Goal: Information Seeking & Learning: Learn about a topic

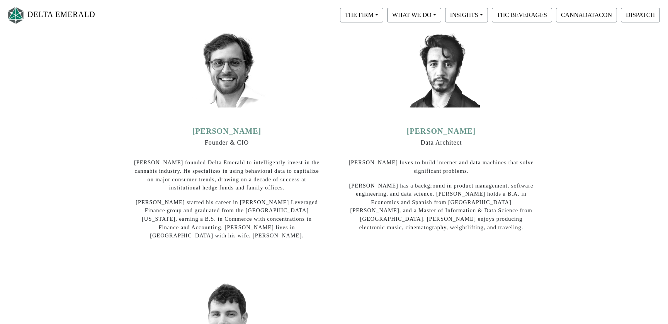
scroll to position [127, 0]
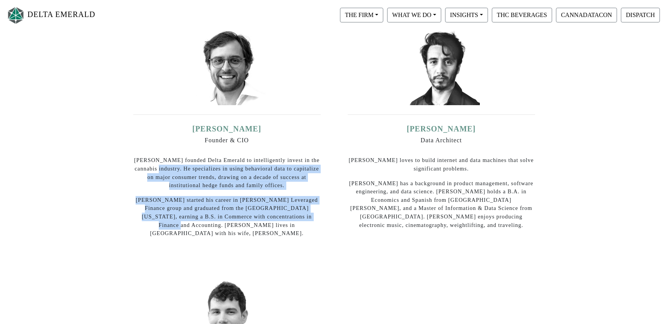
drag, startPoint x: 159, startPoint y: 169, endPoint x: 261, endPoint y: 220, distance: 114.6
click at [261, 220] on div "[PERSON_NAME] Founder & CIO [PERSON_NAME] founded Delta Emerald to intelligentl…" at bounding box center [226, 181] width 187 height 114
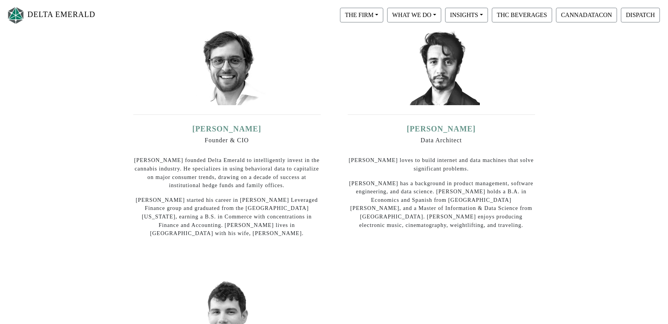
drag, startPoint x: 261, startPoint y: 222, endPoint x: 262, endPoint y: 229, distance: 6.7
click at [261, 223] on p "[PERSON_NAME] started his career in [PERSON_NAME] Leveraged Finance group and g…" at bounding box center [226, 217] width 187 height 42
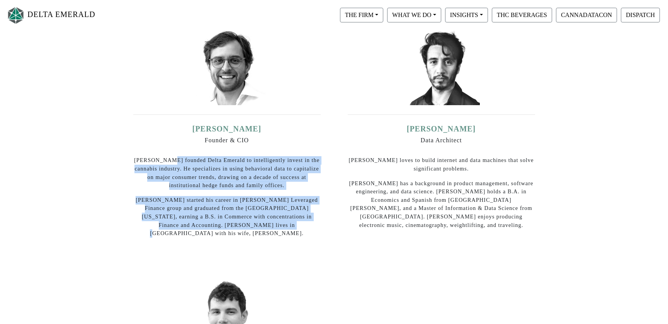
drag, startPoint x: 206, startPoint y: 207, endPoint x: 172, endPoint y: 164, distance: 54.0
click at [172, 164] on div "[PERSON_NAME] Founder & CIO [PERSON_NAME] founded Delta Emerald to intelligentl…" at bounding box center [226, 181] width 187 height 114
click at [172, 164] on p "[PERSON_NAME] founded Delta Emerald to intelligently invest in the cannabis ind…" at bounding box center [226, 172] width 187 height 33
drag, startPoint x: 182, startPoint y: 170, endPoint x: 267, endPoint y: 228, distance: 103.2
click at [267, 229] on div "[PERSON_NAME] Founder & CIO [PERSON_NAME] founded Delta Emerald to intelligentl…" at bounding box center [227, 135] width 203 height 231
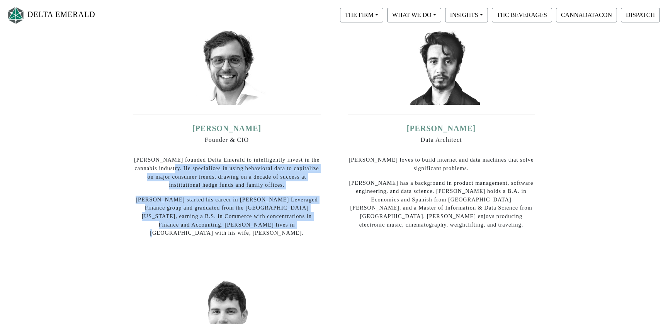
click at [267, 228] on div "[PERSON_NAME] Founder & CIO [PERSON_NAME] founded Delta Emerald to intelligentl…" at bounding box center [227, 135] width 203 height 231
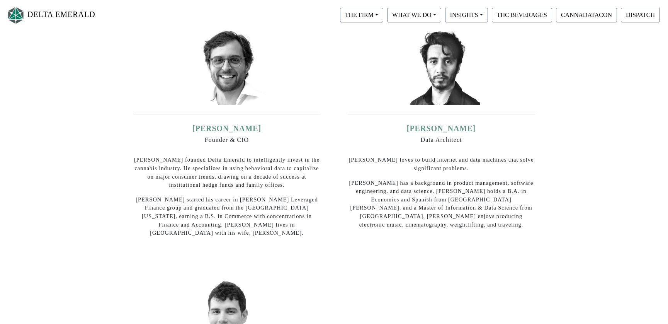
scroll to position [128, 0]
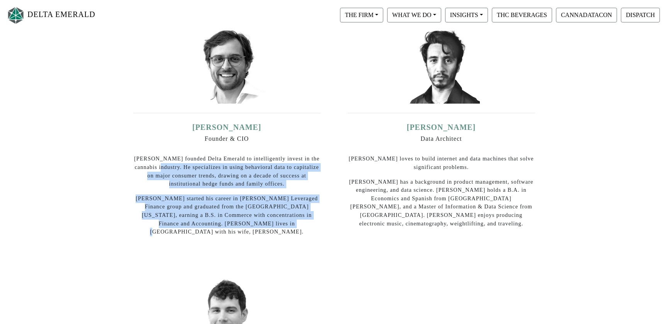
drag, startPoint x: 190, startPoint y: 198, endPoint x: 165, endPoint y: 165, distance: 41.4
click at [165, 165] on div "[PERSON_NAME] Founder & CIO [PERSON_NAME] founded Delta Emerald to intelligentl…" at bounding box center [226, 180] width 187 height 114
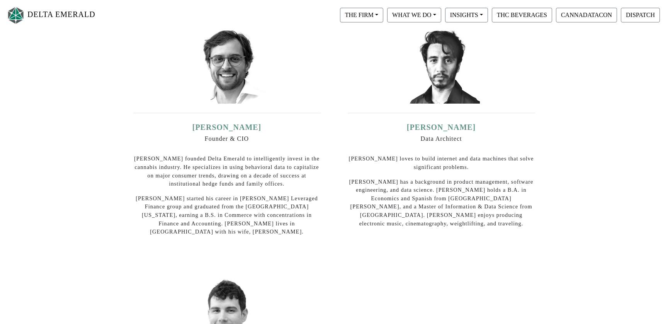
drag, startPoint x: 166, startPoint y: 166, endPoint x: 184, endPoint y: 170, distance: 19.1
click at [167, 166] on p "[PERSON_NAME] founded Delta Emerald to intelligently invest in the cannabis ind…" at bounding box center [226, 171] width 187 height 33
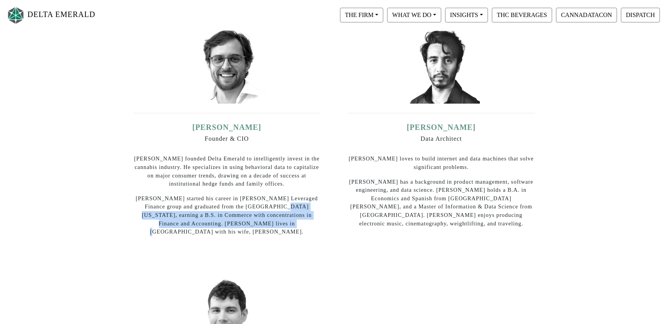
drag, startPoint x: 247, startPoint y: 208, endPoint x: 258, endPoint y: 223, distance: 18.9
click at [258, 223] on p "[PERSON_NAME] started his career in [PERSON_NAME] Leveraged Finance group and g…" at bounding box center [226, 215] width 187 height 42
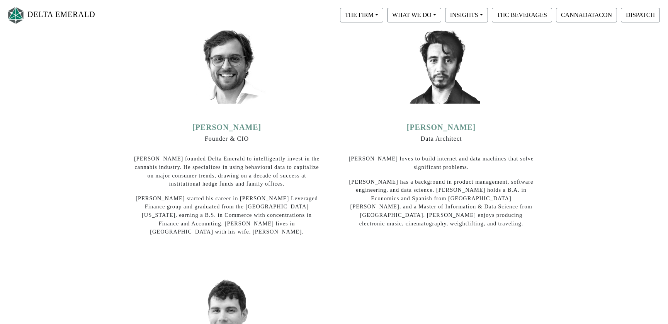
click at [259, 224] on p "[PERSON_NAME] started his career in [PERSON_NAME] Leveraged Finance group and g…" at bounding box center [226, 215] width 187 height 42
drag, startPoint x: 264, startPoint y: 222, endPoint x: 267, endPoint y: 228, distance: 6.6
click at [267, 228] on p "[PERSON_NAME] started his career in [PERSON_NAME] Leveraged Finance group and g…" at bounding box center [226, 215] width 187 height 42
drag, startPoint x: 247, startPoint y: 221, endPoint x: 253, endPoint y: 221, distance: 6.6
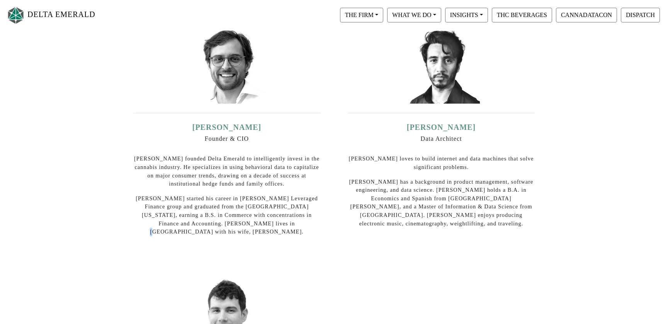
click at [252, 220] on p "[PERSON_NAME] started his career in [PERSON_NAME] Leveraged Finance group and g…" at bounding box center [226, 215] width 187 height 42
drag, startPoint x: 255, startPoint y: 222, endPoint x: 258, endPoint y: 216, distance: 6.7
click at [258, 216] on p "[PERSON_NAME] started his career in [PERSON_NAME] Leveraged Finance group and g…" at bounding box center [226, 215] width 187 height 42
click at [259, 216] on p "[PERSON_NAME] started his career in [PERSON_NAME] Leveraged Finance group and g…" at bounding box center [226, 215] width 187 height 42
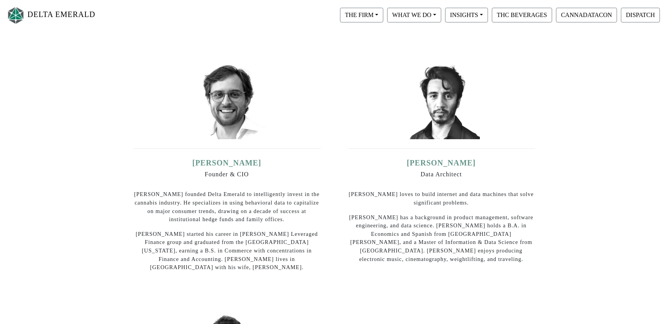
scroll to position [94, 0]
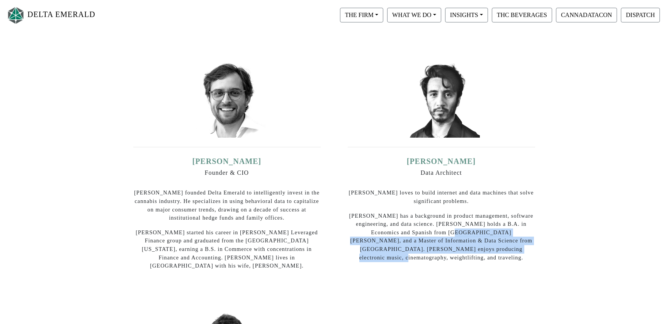
drag, startPoint x: 402, startPoint y: 235, endPoint x: 502, endPoint y: 254, distance: 101.8
click at [502, 254] on div "[PERSON_NAME] Data Architect [PERSON_NAME] loves to build internet and data mac…" at bounding box center [441, 164] width 203 height 223
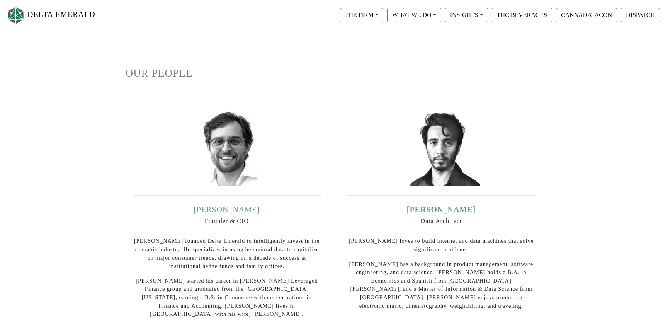
scroll to position [45, 0]
click at [227, 210] on link "[PERSON_NAME]" at bounding box center [227, 210] width 66 height 9
